Goal: Information Seeking & Learning: Learn about a topic

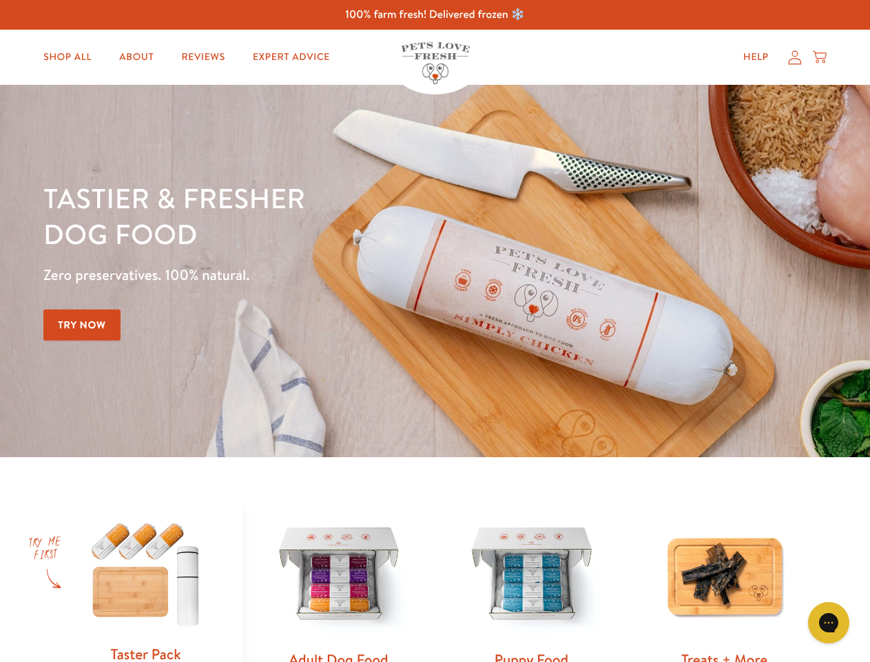
click at [435, 331] on div "Tastier & fresher dog food Zero preservatives. 100% natural. Try Now" at bounding box center [304, 271] width 522 height 182
click at [829, 622] on icon "Gorgias live chat" at bounding box center [828, 621] width 13 height 13
